Goal: Task Accomplishment & Management: Manage account settings

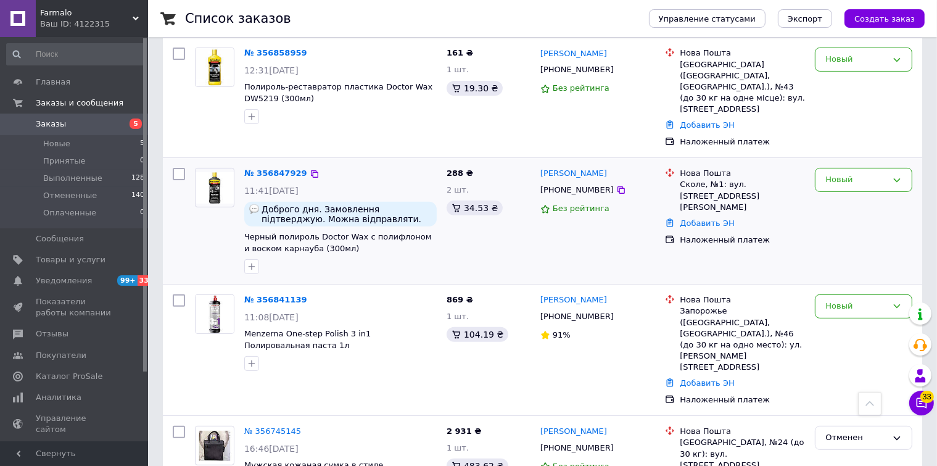
scroll to position [411, 0]
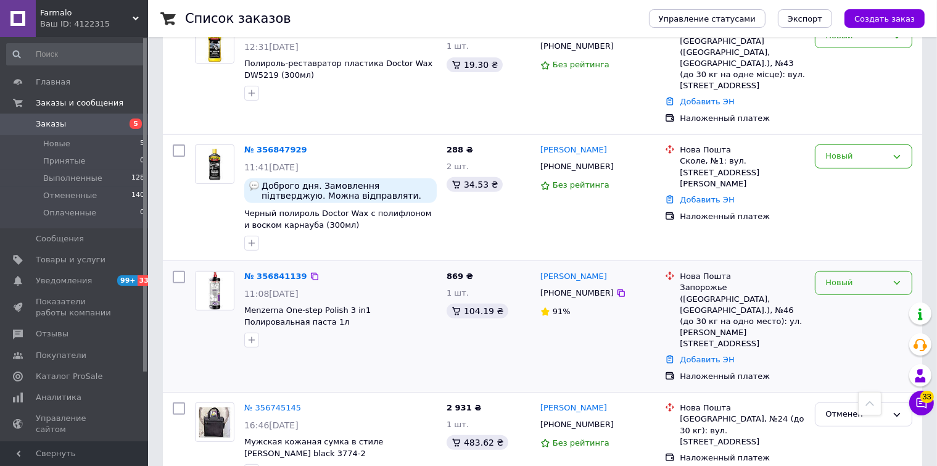
click at [843, 271] on div "Новый" at bounding box center [863, 283] width 97 height 24
click at [847, 297] on li "Принят" at bounding box center [863, 308] width 96 height 23
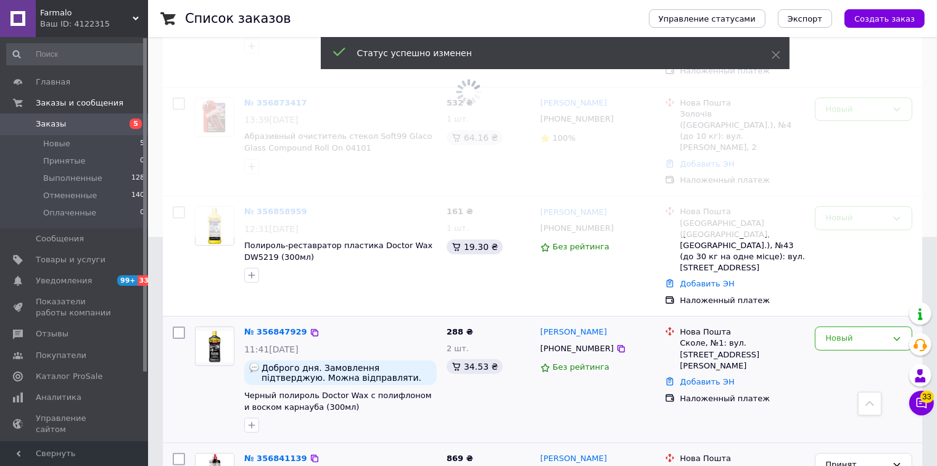
scroll to position [205, 0]
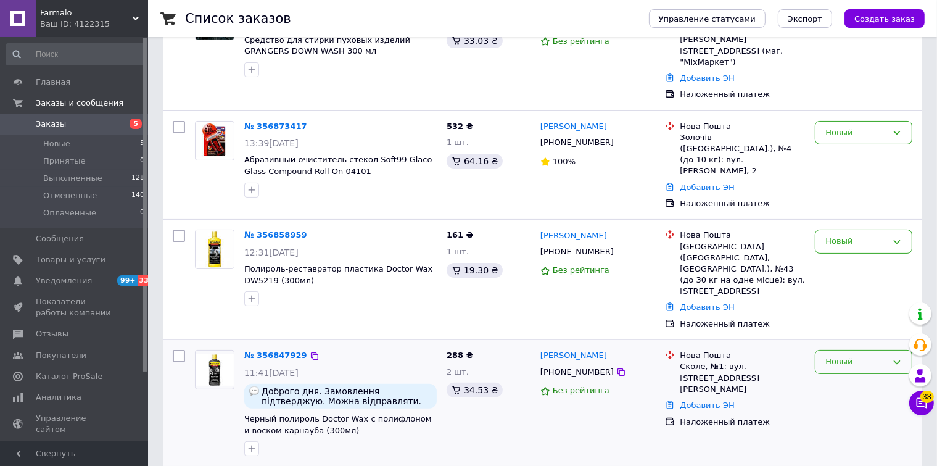
click at [857, 350] on div "Новый" at bounding box center [863, 362] width 97 height 24
click at [849, 376] on li "Принят" at bounding box center [863, 387] width 96 height 23
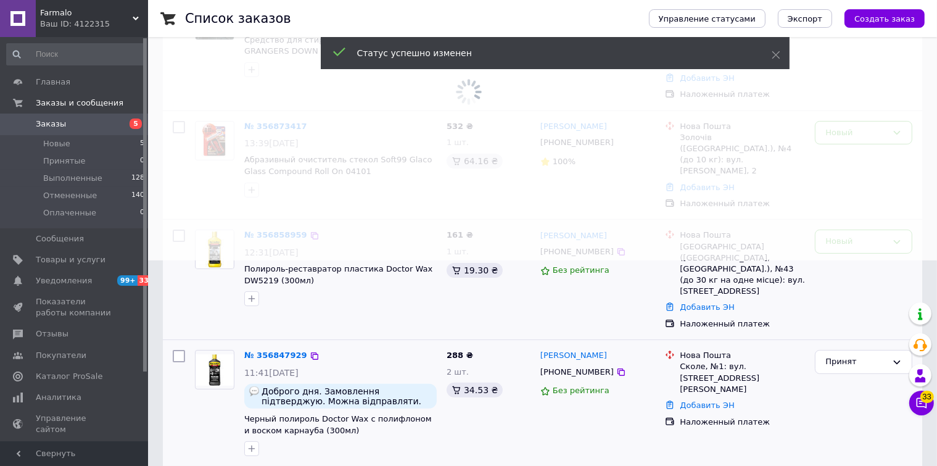
scroll to position [102, 0]
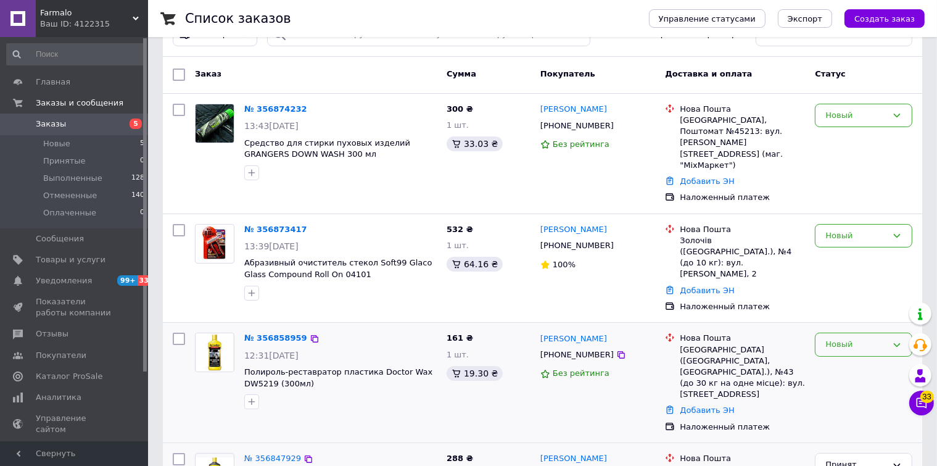
click at [850, 338] on div "Новый" at bounding box center [856, 344] width 62 height 13
click at [844, 359] on li "Принят" at bounding box center [863, 370] width 96 height 23
click at [850, 229] on div "Новый" at bounding box center [856, 235] width 62 height 13
click at [843, 250] on li "Принят" at bounding box center [863, 261] width 96 height 23
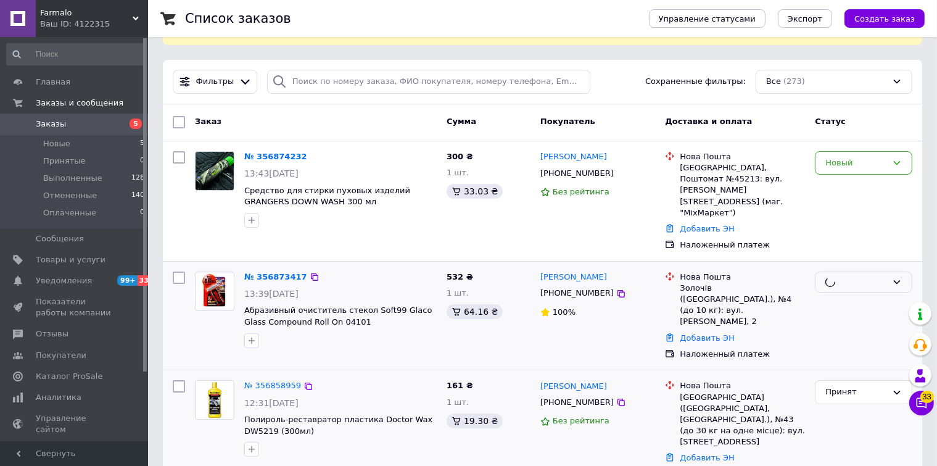
scroll to position [0, 0]
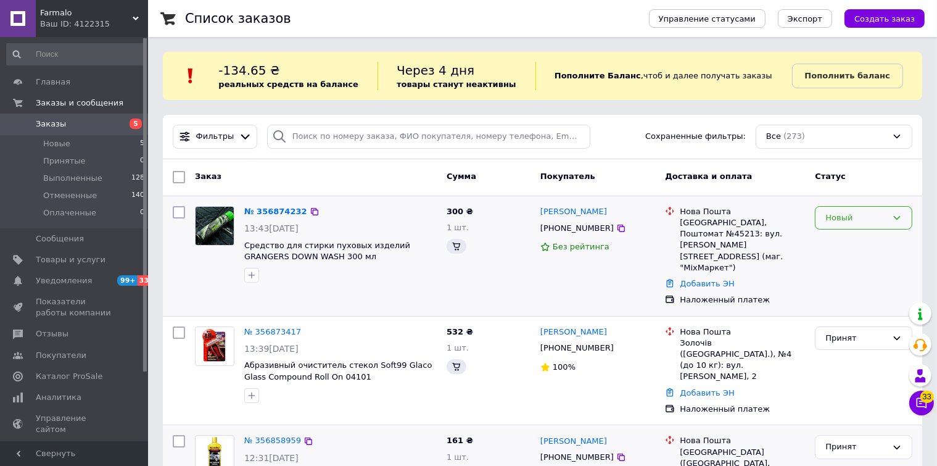
click at [855, 221] on div "Новый" at bounding box center [856, 218] width 62 height 13
click at [841, 236] on li "Принят" at bounding box center [863, 243] width 96 height 23
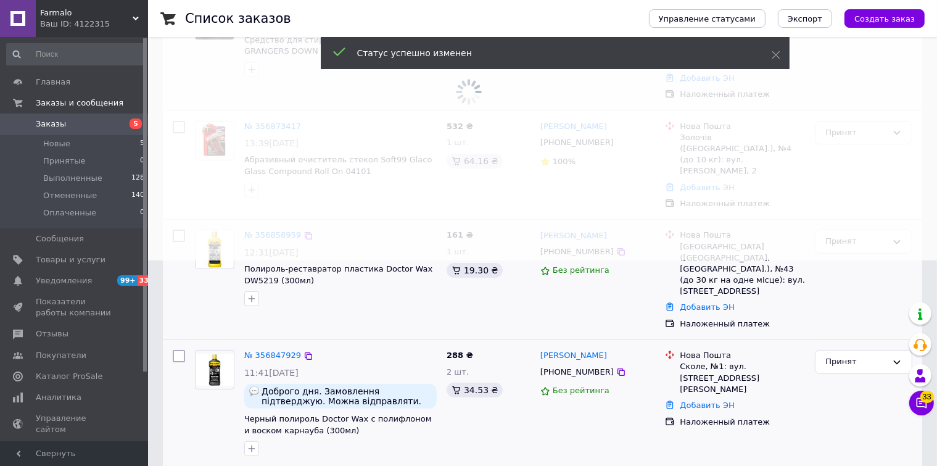
scroll to position [308, 0]
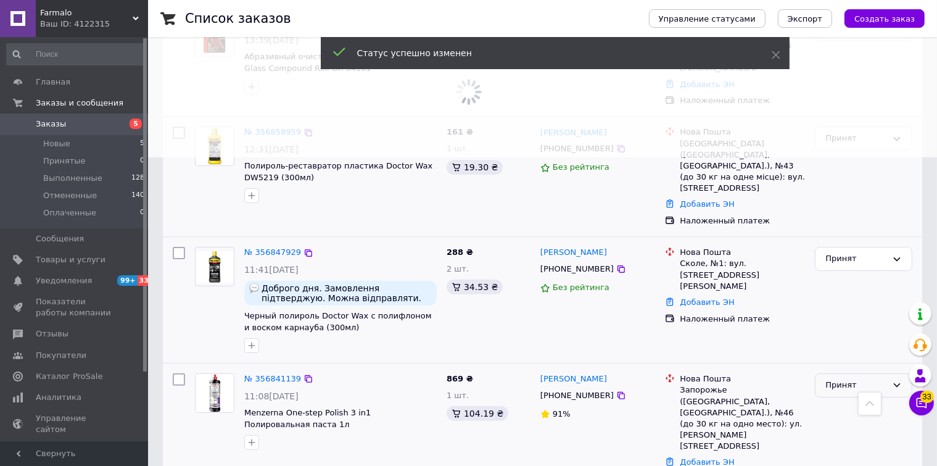
click at [865, 379] on div "Принят" at bounding box center [856, 385] width 62 height 13
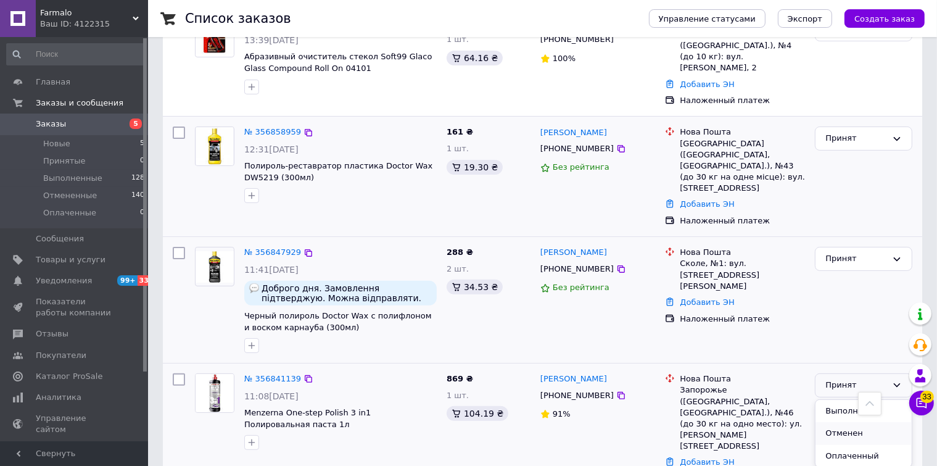
click at [840, 422] on li "Отменен" at bounding box center [863, 433] width 96 height 23
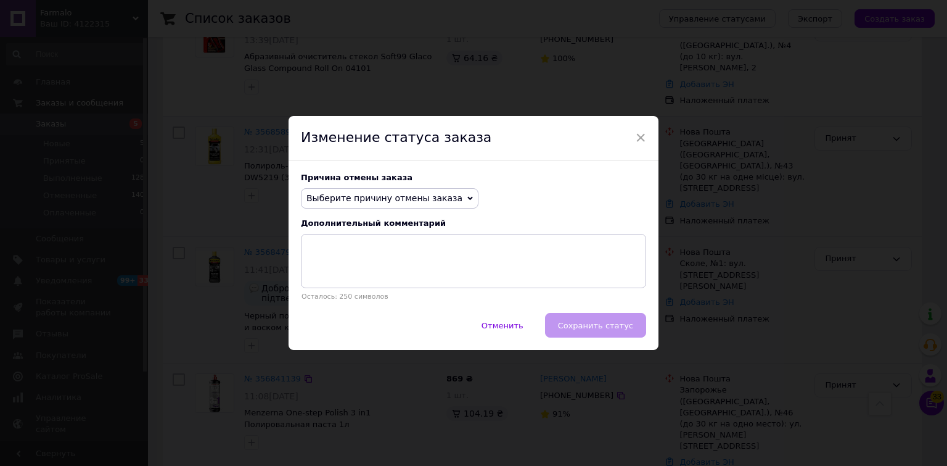
click at [407, 197] on span "Выберите причину отмены заказа" at bounding box center [385, 198] width 156 height 10
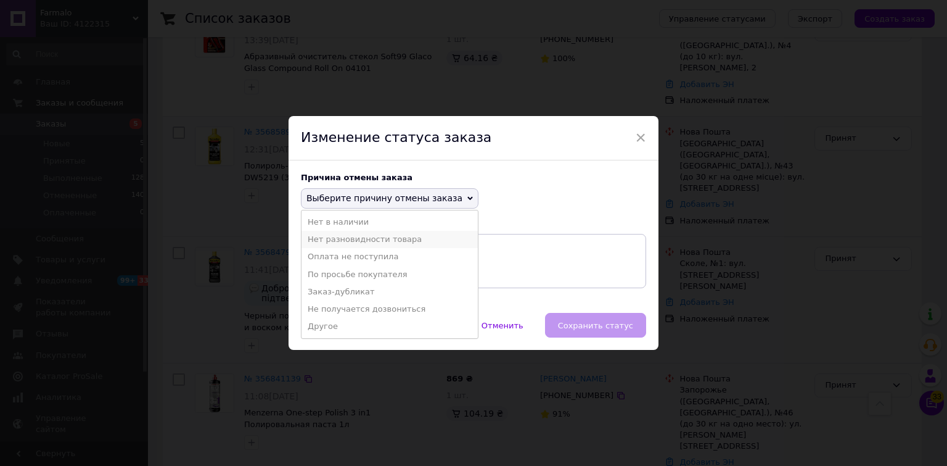
click at [374, 236] on li "Нет разновидности товара" at bounding box center [390, 239] width 176 height 17
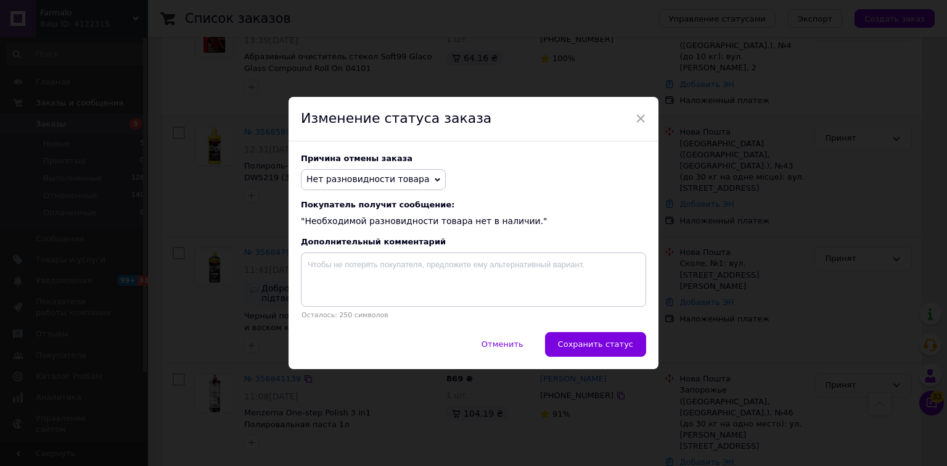
drag, startPoint x: 596, startPoint y: 349, endPoint x: 324, endPoint y: 442, distance: 288.0
click at [596, 348] on span "Сохранить статус" at bounding box center [595, 343] width 75 height 9
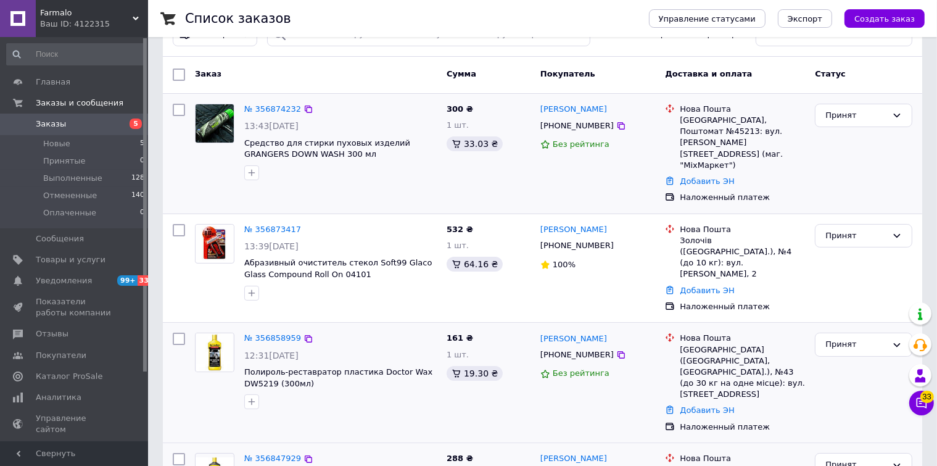
scroll to position [0, 0]
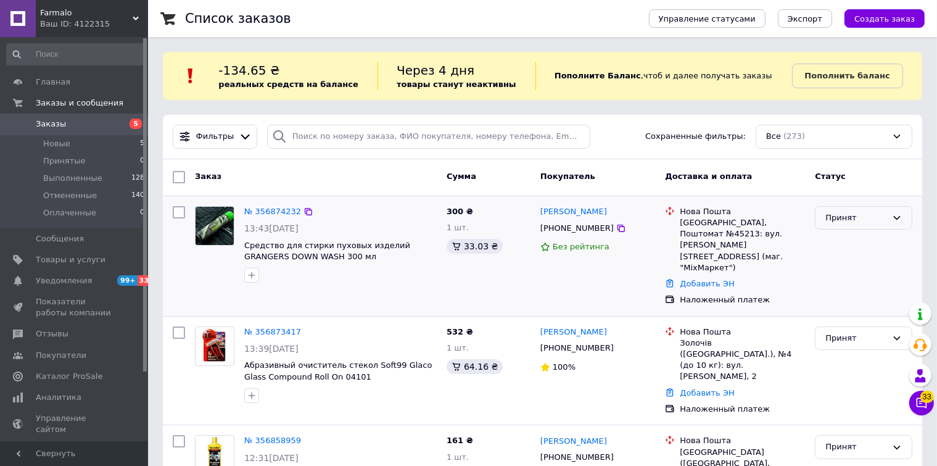
click at [871, 214] on div "Принят" at bounding box center [856, 218] width 62 height 13
click at [853, 265] on li "Отменен" at bounding box center [863, 266] width 96 height 23
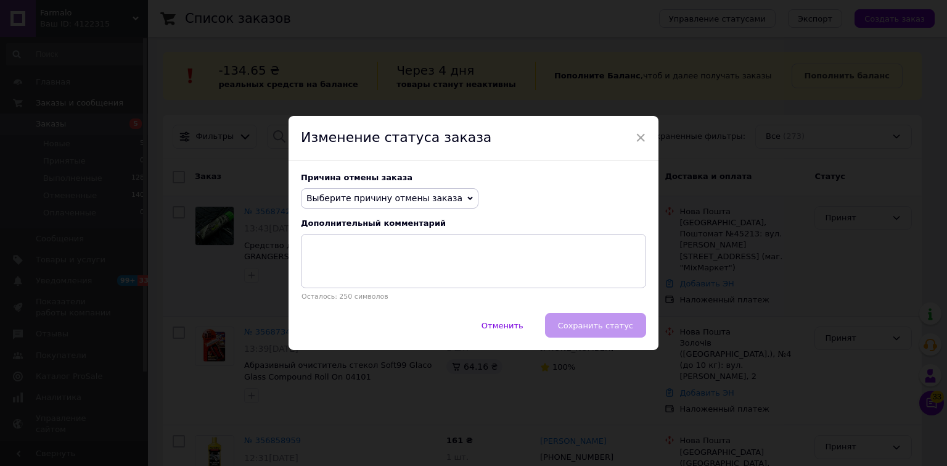
click at [413, 198] on span "Выберите причину отмены заказа" at bounding box center [385, 198] width 156 height 10
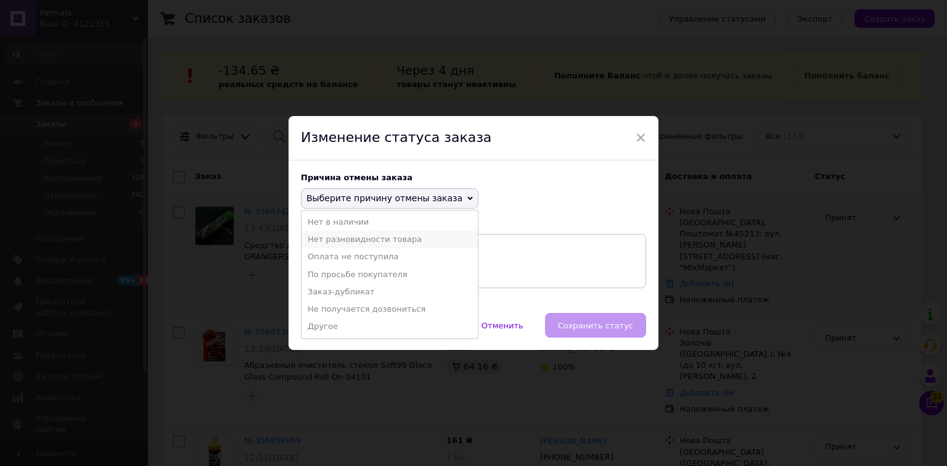
click at [379, 238] on li "Нет разновидности товара" at bounding box center [390, 239] width 176 height 17
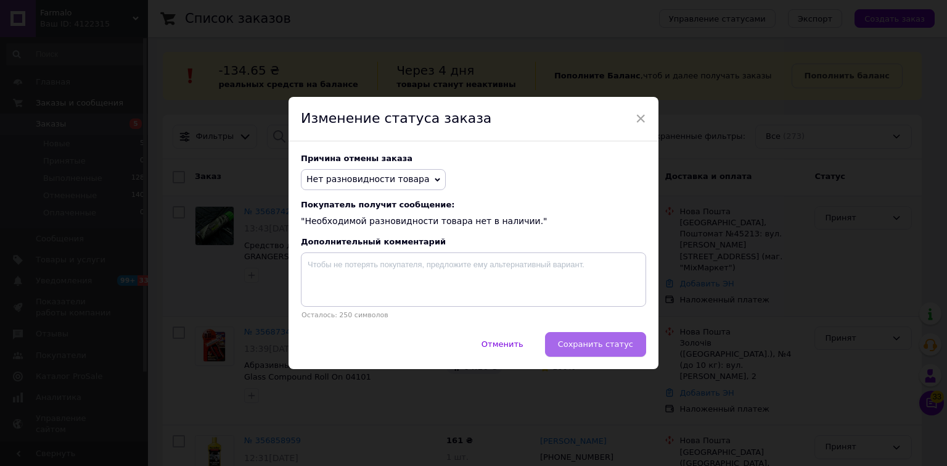
click at [590, 340] on span "Сохранить статус" at bounding box center [595, 343] width 75 height 9
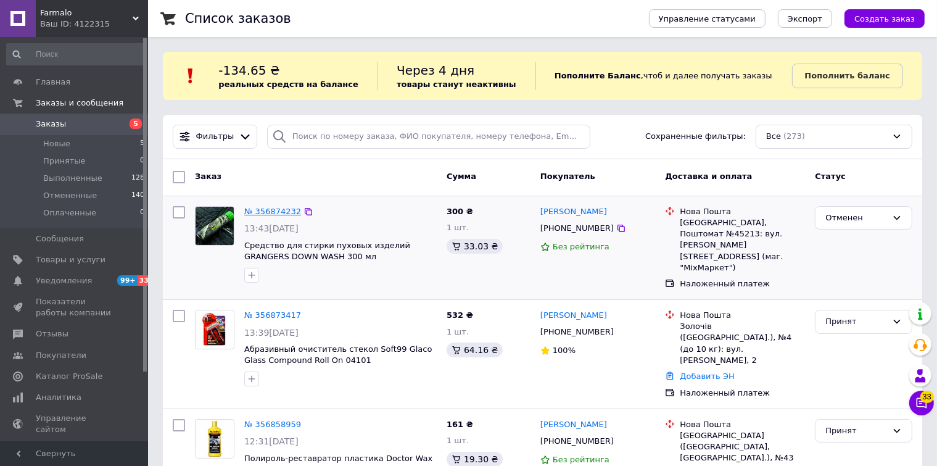
click at [279, 213] on link "№ 356874232" at bounding box center [272, 211] width 57 height 9
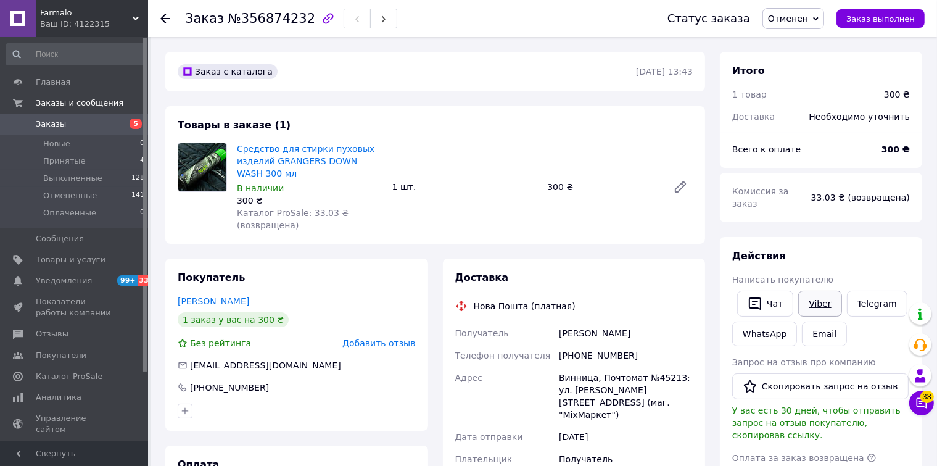
click at [822, 290] on link "Viber" at bounding box center [819, 303] width 43 height 26
click at [168, 22] on icon at bounding box center [165, 19] width 10 height 10
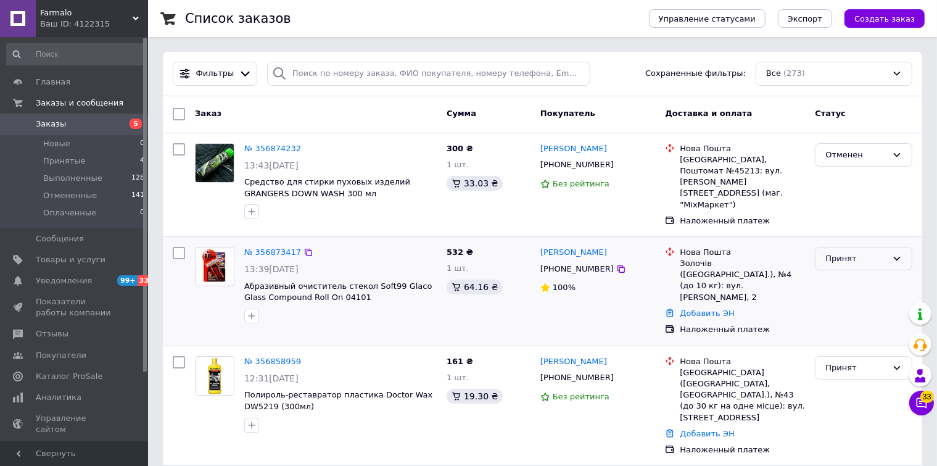
click at [849, 254] on div "Принят" at bounding box center [856, 258] width 62 height 13
click at [845, 295] on li "Отменен" at bounding box center [863, 306] width 96 height 23
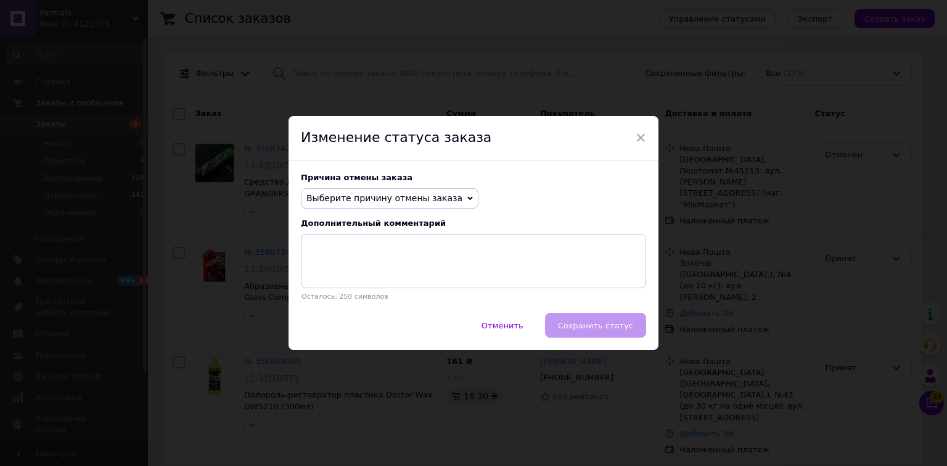
drag, startPoint x: 438, startPoint y: 201, endPoint x: 429, endPoint y: 208, distance: 12.3
click at [438, 201] on span "Выберите причину отмены заказа" at bounding box center [385, 198] width 156 height 10
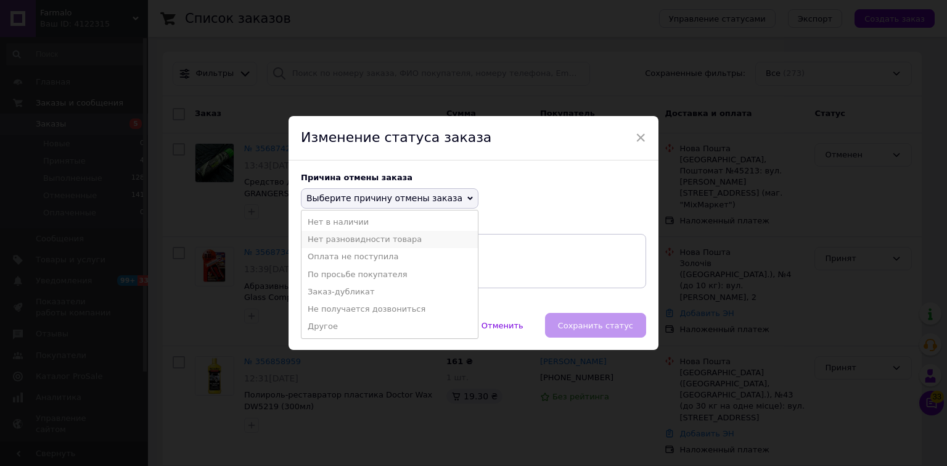
click at [376, 238] on li "Нет разновидности товара" at bounding box center [390, 239] width 176 height 17
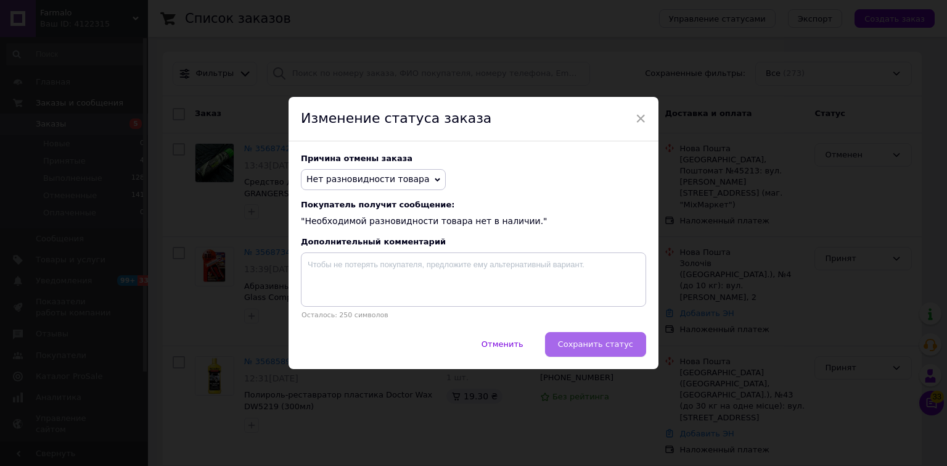
click at [593, 345] on span "Сохранить статус" at bounding box center [595, 343] width 75 height 9
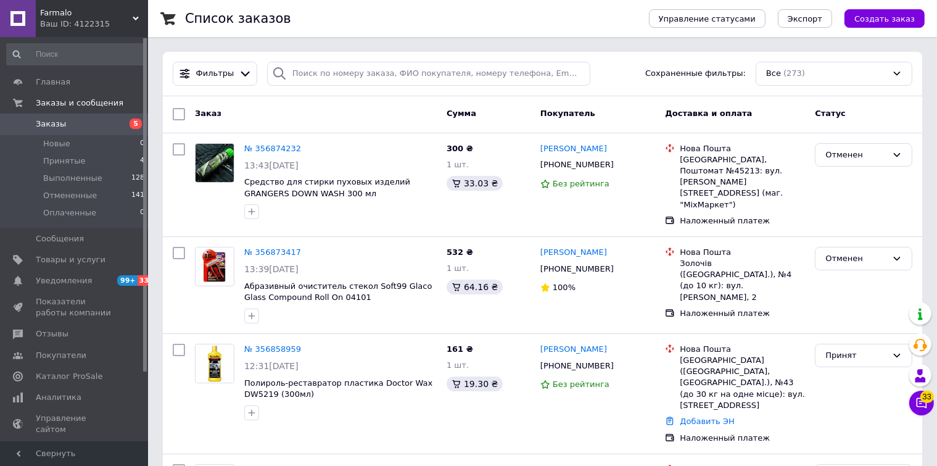
click at [103, 17] on span "Farmalo" at bounding box center [86, 12] width 93 height 11
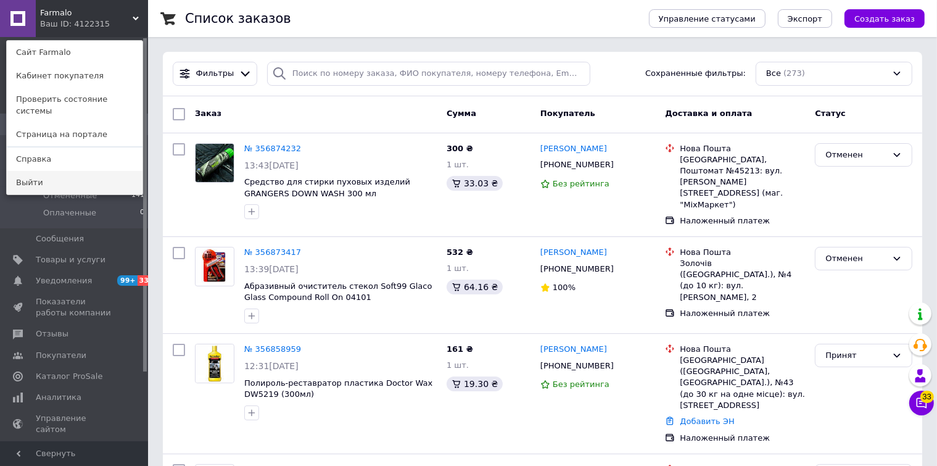
click at [55, 171] on link "Выйти" at bounding box center [75, 182] width 136 height 23
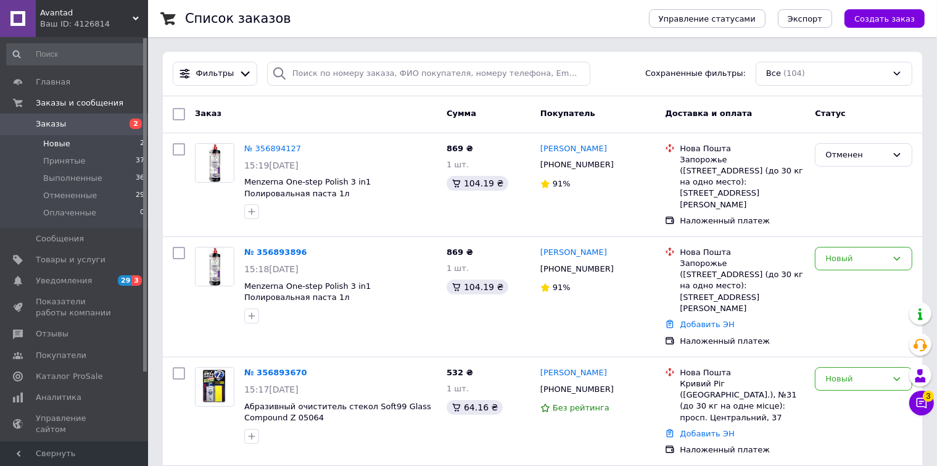
click at [64, 141] on span "Новые" at bounding box center [56, 143] width 27 height 11
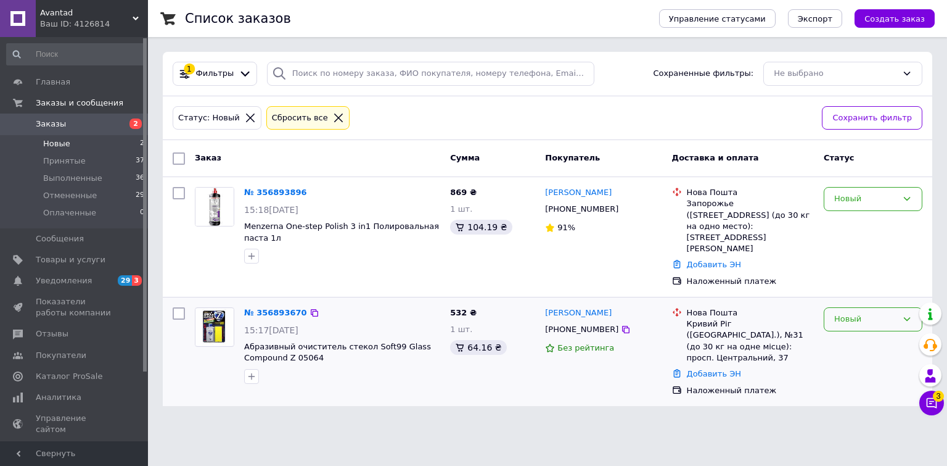
click at [881, 313] on div "Новый" at bounding box center [865, 319] width 63 height 13
click at [849, 334] on li "Принят" at bounding box center [873, 345] width 97 height 23
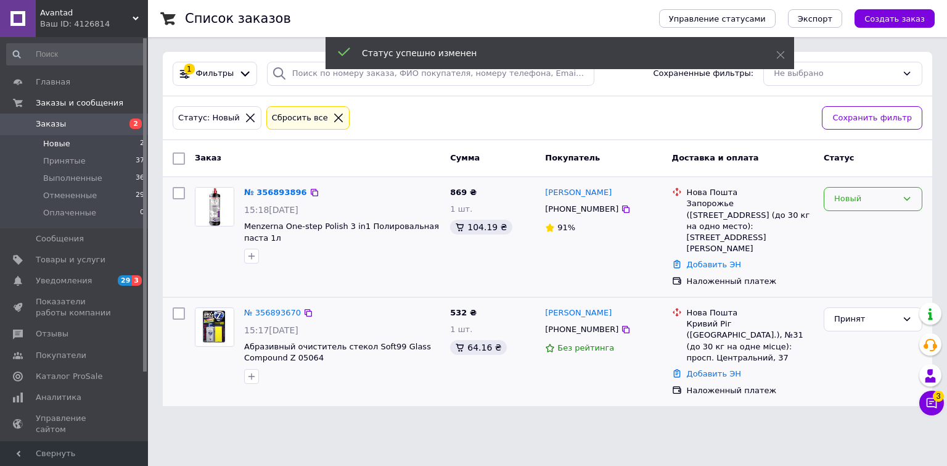
click at [859, 197] on div "Новый" at bounding box center [865, 198] width 63 height 13
click at [851, 218] on li "Принят" at bounding box center [873, 224] width 97 height 23
click at [53, 127] on span "Заказы" at bounding box center [51, 123] width 30 height 11
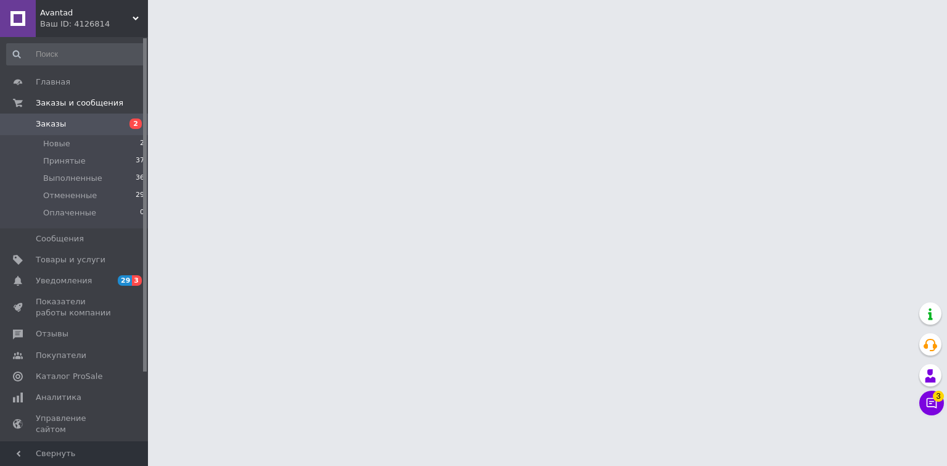
click at [933, 395] on span "3" at bounding box center [938, 393] width 11 height 11
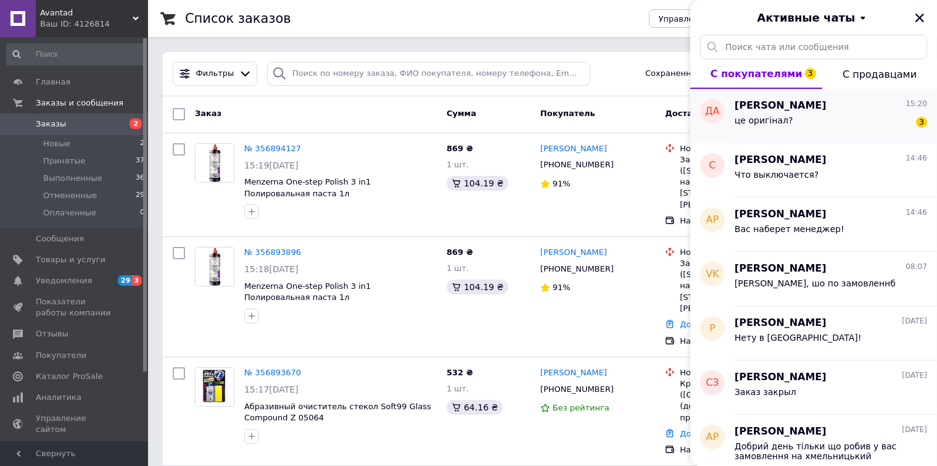
click at [784, 112] on span "[PERSON_NAME]" at bounding box center [780, 106] width 92 height 14
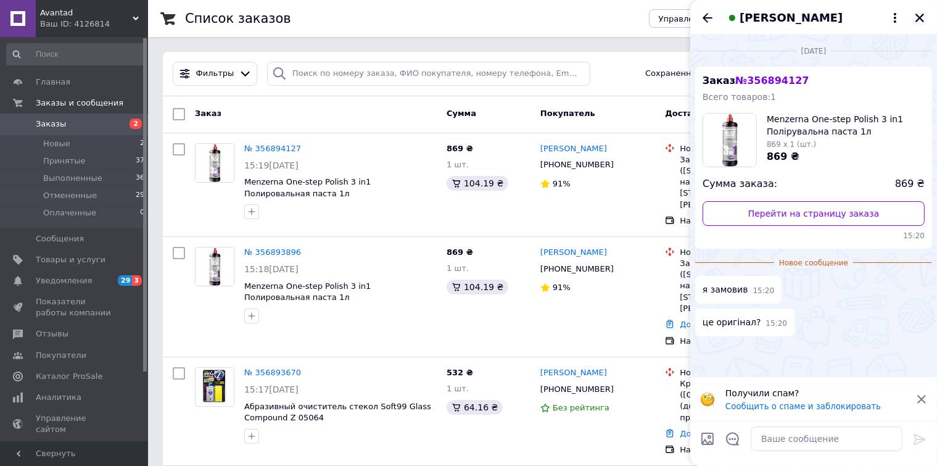
click at [915, 14] on icon "Закрыть" at bounding box center [919, 17] width 11 height 11
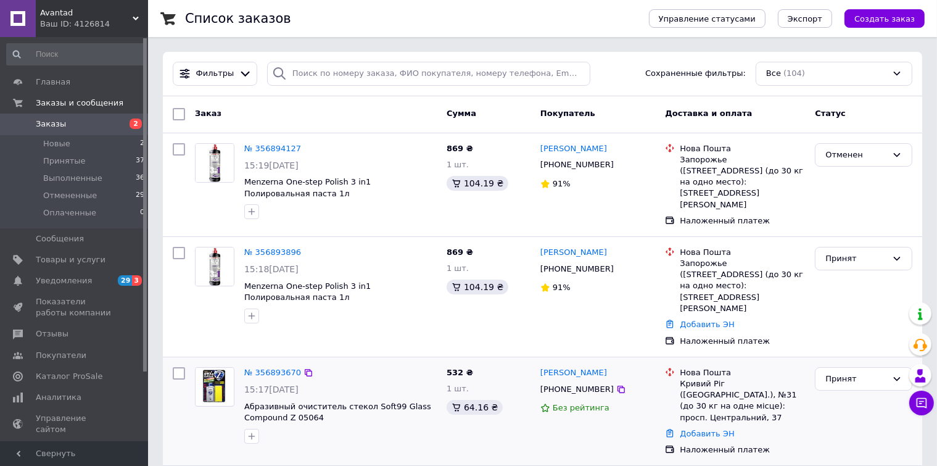
scroll to position [102, 0]
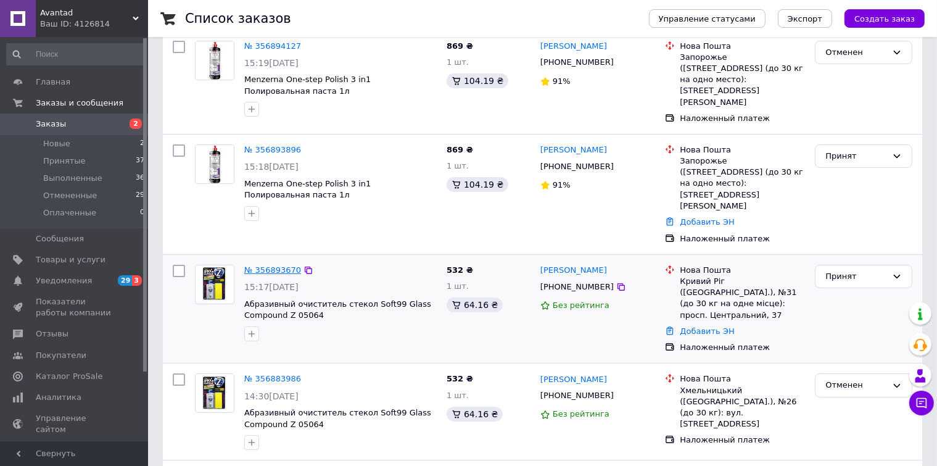
click at [280, 265] on link "№ 356893670" at bounding box center [272, 269] width 57 height 9
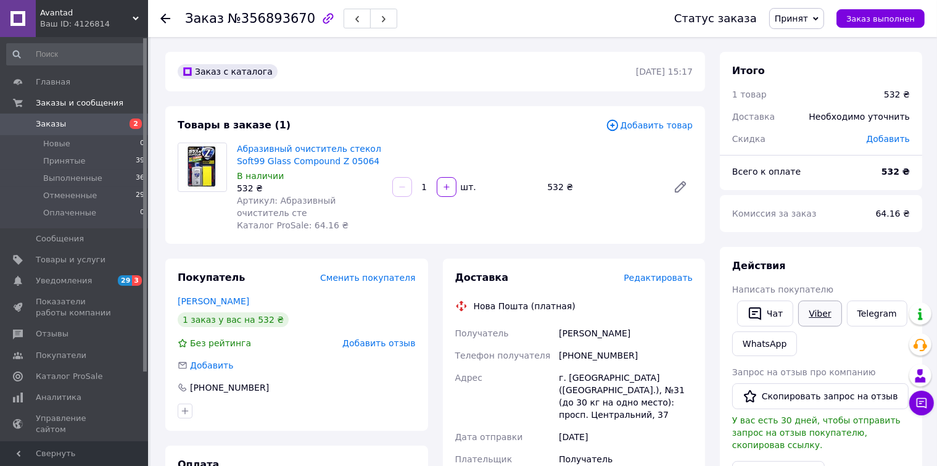
click at [810, 309] on link "Viber" at bounding box center [819, 313] width 43 height 26
click at [860, 312] on link "Telegram" at bounding box center [877, 313] width 60 height 26
click at [42, 122] on span "Заказы" at bounding box center [51, 123] width 30 height 11
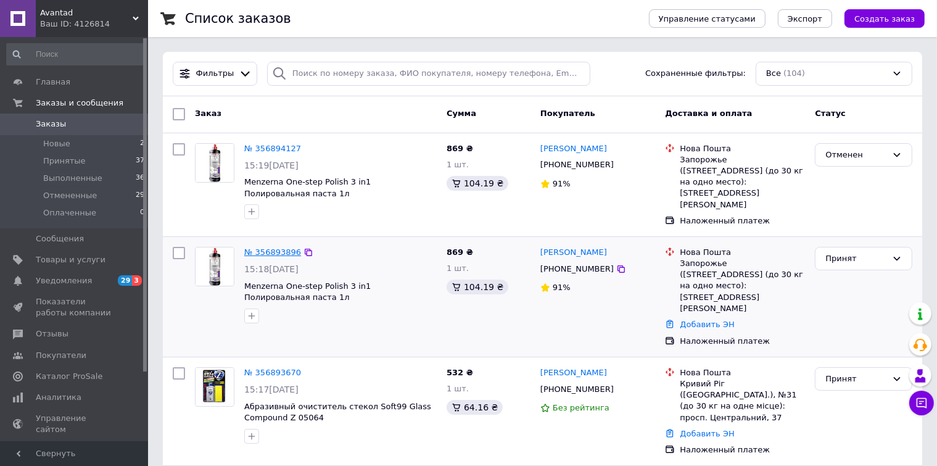
click at [278, 247] on link "№ 356893896" at bounding box center [272, 251] width 57 height 9
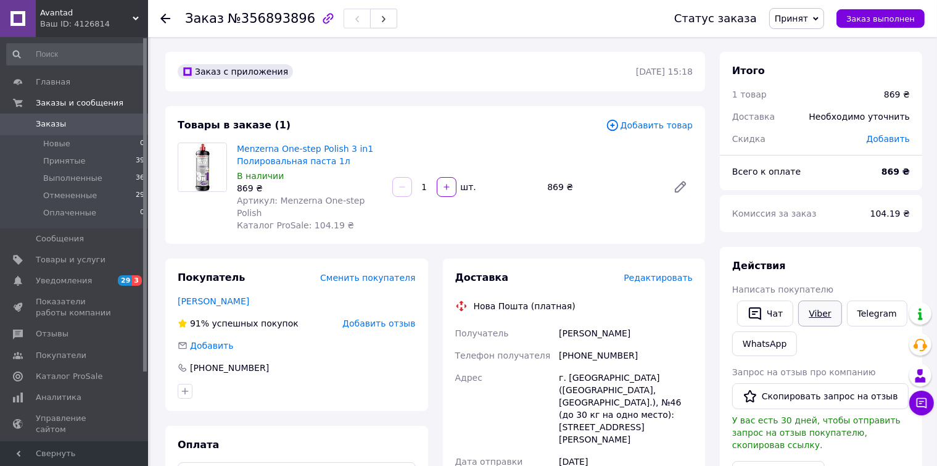
click at [802, 310] on link "Viber" at bounding box center [819, 313] width 43 height 26
click at [160, 18] on div "Заказ №356893896 Статус заказа Принят Выполнен Отменен Оплаченный Заказ выполнен" at bounding box center [542, 18] width 789 height 37
click at [164, 15] on use at bounding box center [165, 19] width 10 height 10
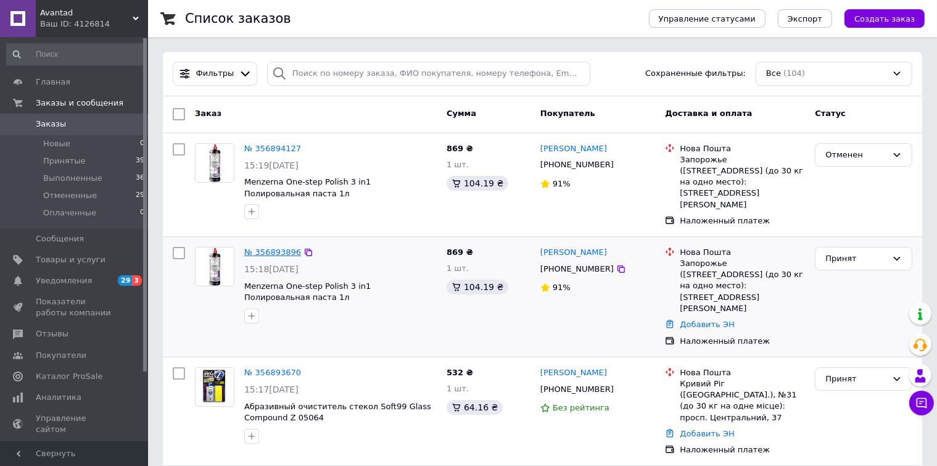
click at [271, 247] on link "№ 356893896" at bounding box center [272, 251] width 57 height 9
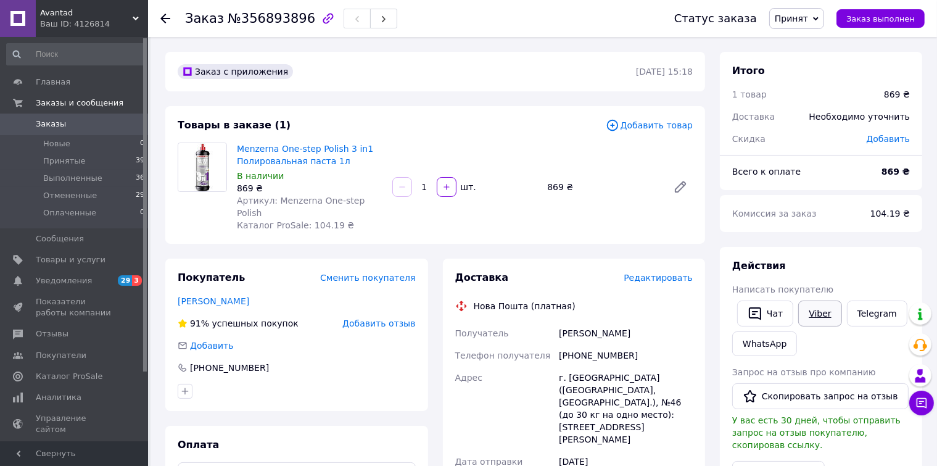
click at [814, 319] on link "Viber" at bounding box center [819, 313] width 43 height 26
click at [162, 16] on use at bounding box center [165, 19] width 10 height 10
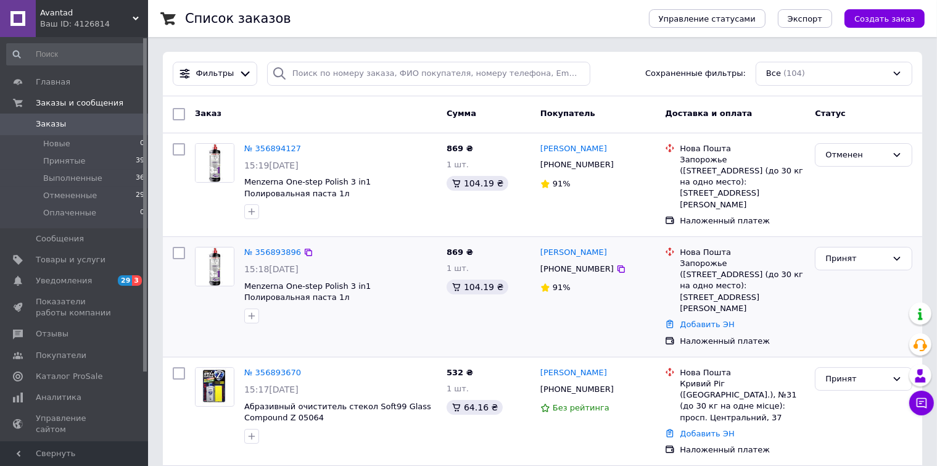
scroll to position [205, 0]
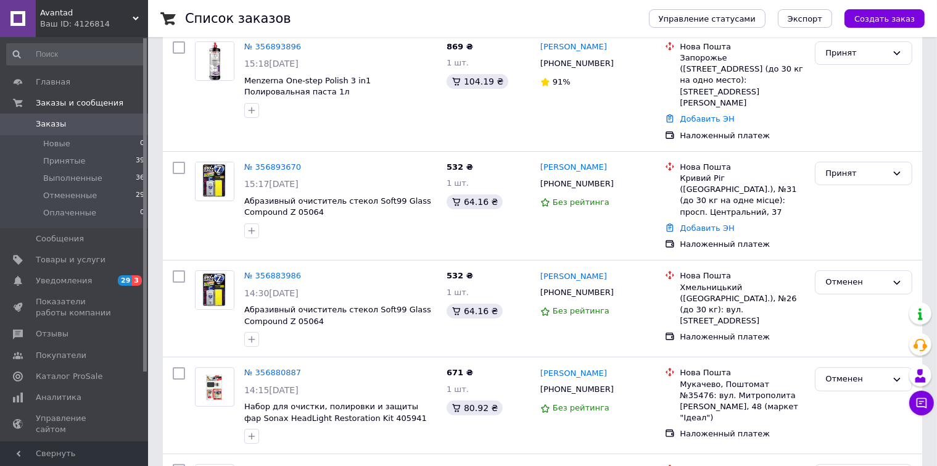
click at [59, 128] on span "Заказы" at bounding box center [51, 123] width 30 height 11
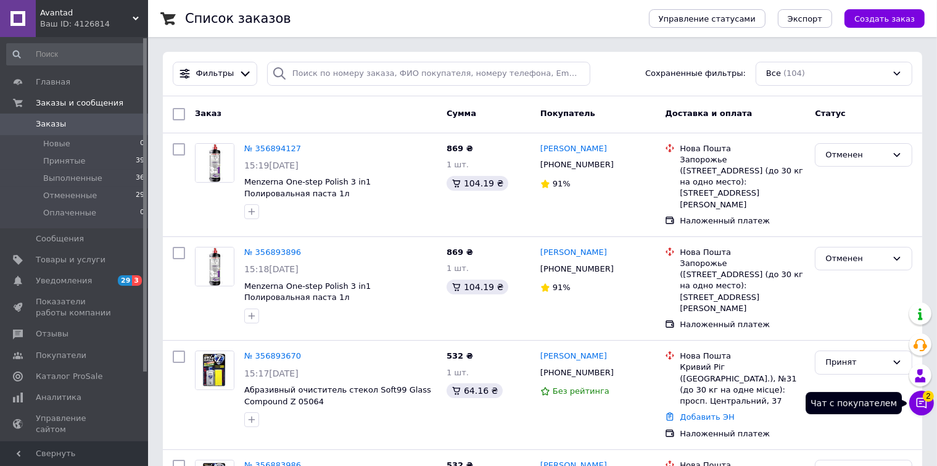
click at [926, 397] on span "2" at bounding box center [928, 395] width 11 height 11
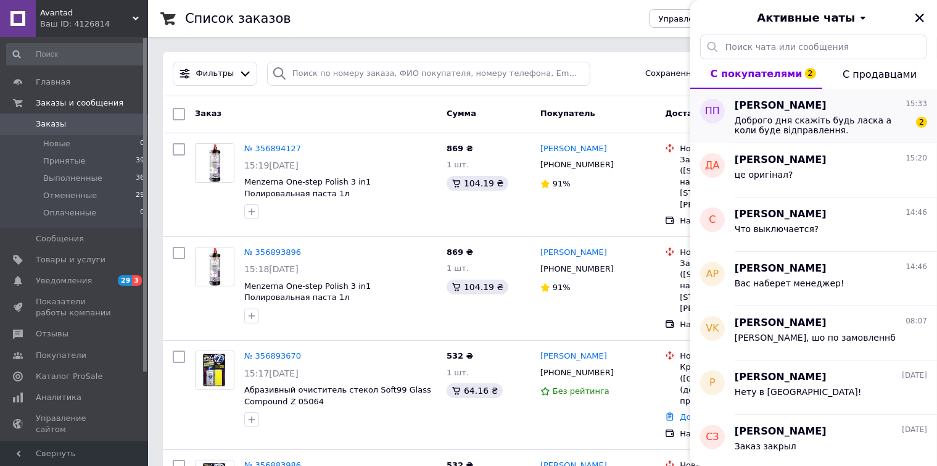
click at [843, 131] on span "Доброго дня скажіть будь ласка а коли буде відправлення." at bounding box center [821, 125] width 175 height 20
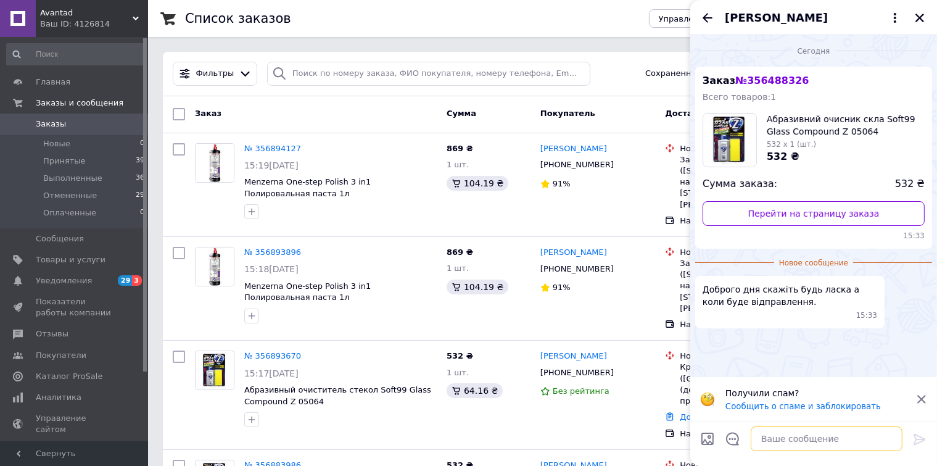
click at [809, 432] on textarea at bounding box center [827, 438] width 152 height 25
type textarea "завтра"
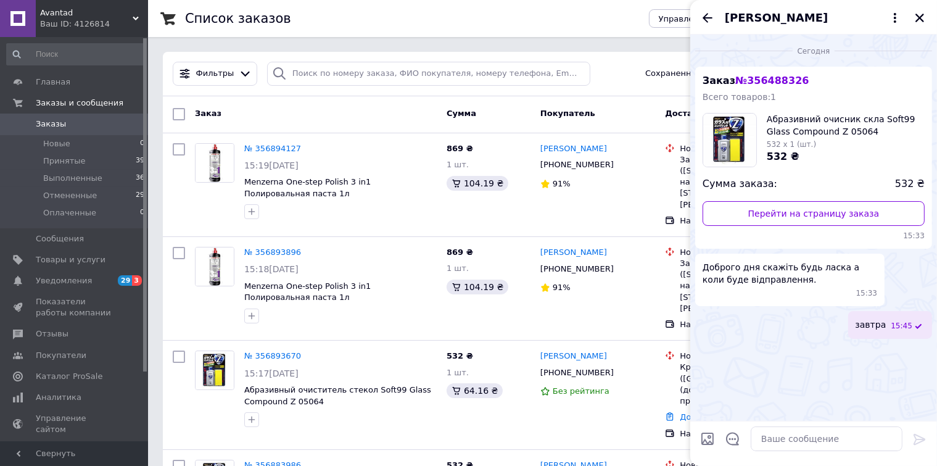
click at [46, 123] on span "Заказы" at bounding box center [51, 123] width 30 height 11
